Goal: Find specific page/section: Find specific page/section

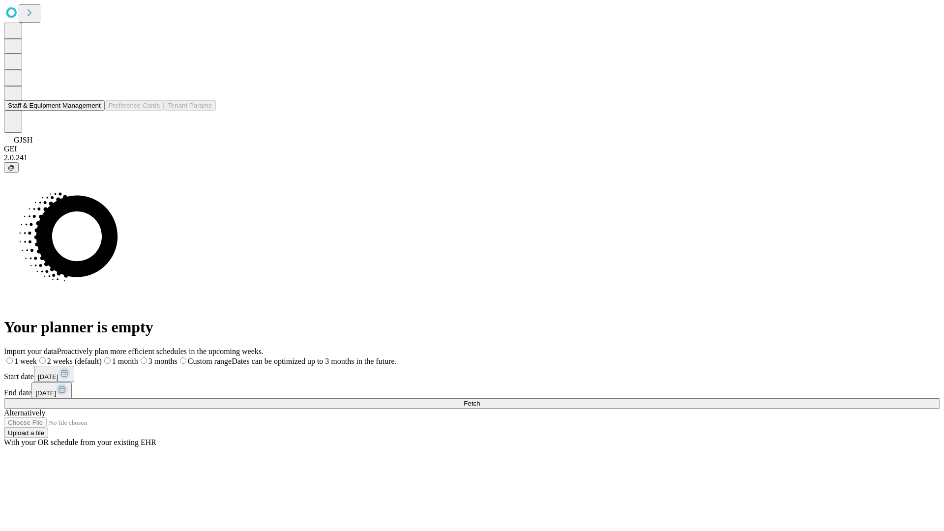
click at [94, 111] on button "Staff & Equipment Management" at bounding box center [54, 105] width 101 height 10
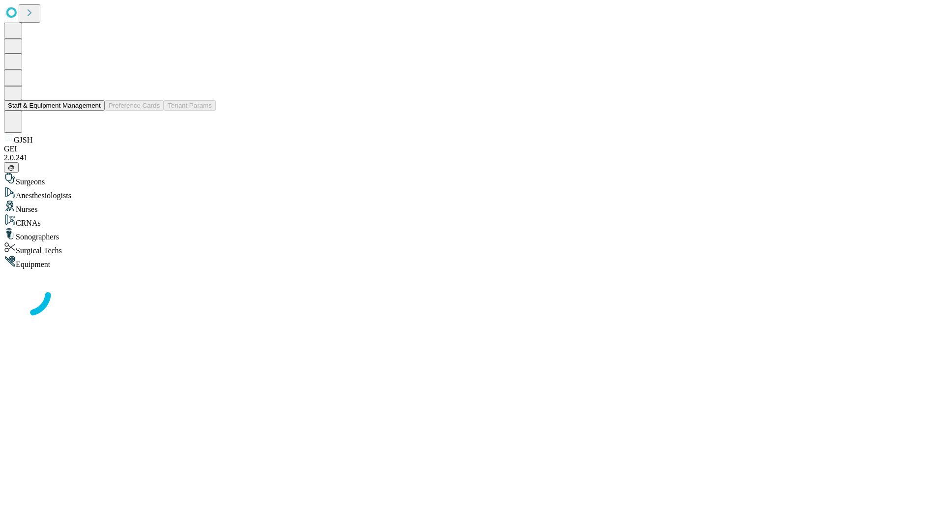
click at [94, 111] on button "Staff & Equipment Management" at bounding box center [54, 105] width 101 height 10
